Goal: Use online tool/utility: Utilize a website feature to perform a specific function

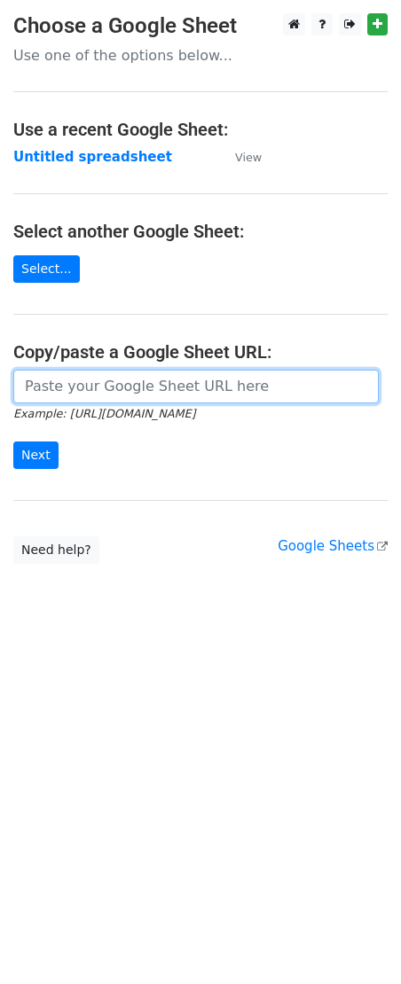
click at [131, 378] on input "url" at bounding box center [195, 387] width 365 height 34
paste input "[URL][DOMAIN_NAME]"
drag, startPoint x: 98, startPoint y: 382, endPoint x: 409, endPoint y: 373, distance: 311.2
click at [400, 373] on html "Choose a Google Sheet Use one of the options below... Use a recent Google Sheet…" at bounding box center [200, 492] width 401 height 984
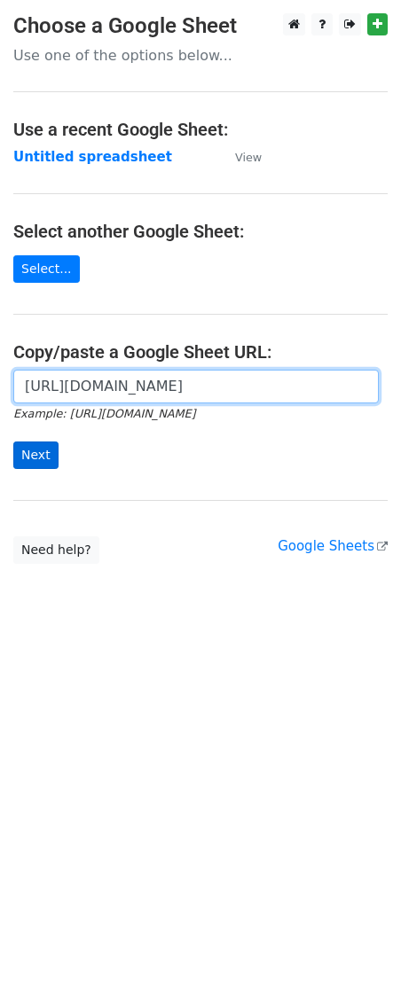
type input "[URL][DOMAIN_NAME]"
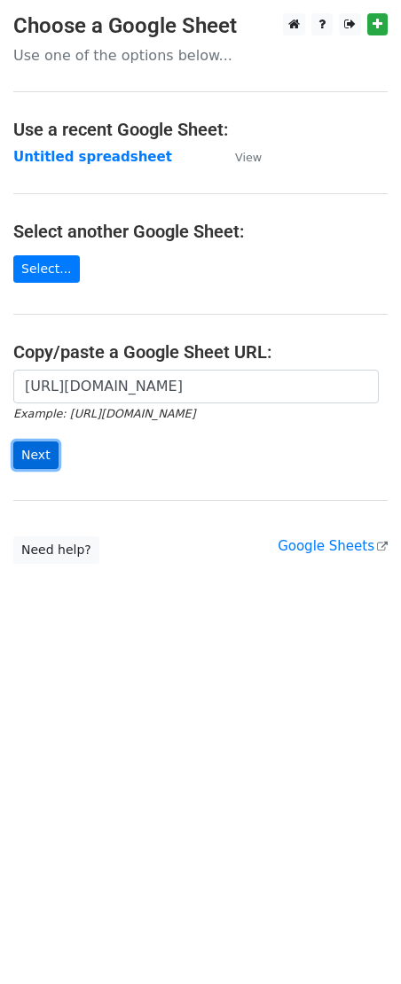
drag, startPoint x: 40, startPoint y: 456, endPoint x: 23, endPoint y: 462, distance: 17.7
click at [37, 456] on input "Next" at bounding box center [35, 454] width 45 height 27
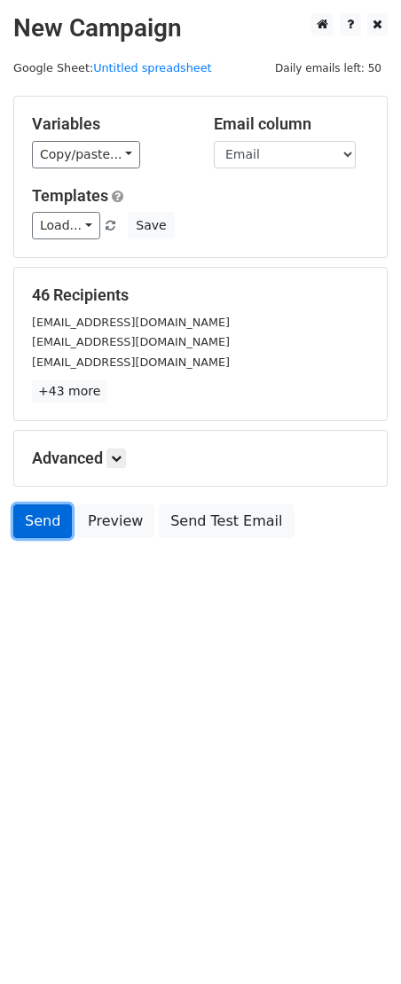
click at [55, 517] on link "Send" at bounding box center [42, 521] width 58 height 34
